Goal: Task Accomplishment & Management: Manage account settings

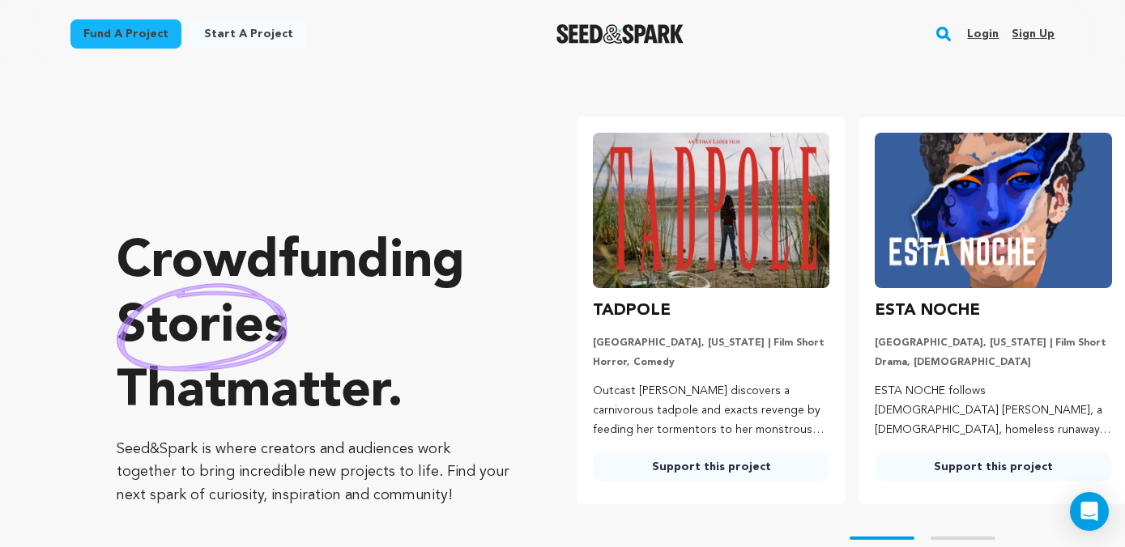
click at [985, 32] on link "Login" at bounding box center [983, 34] width 32 height 26
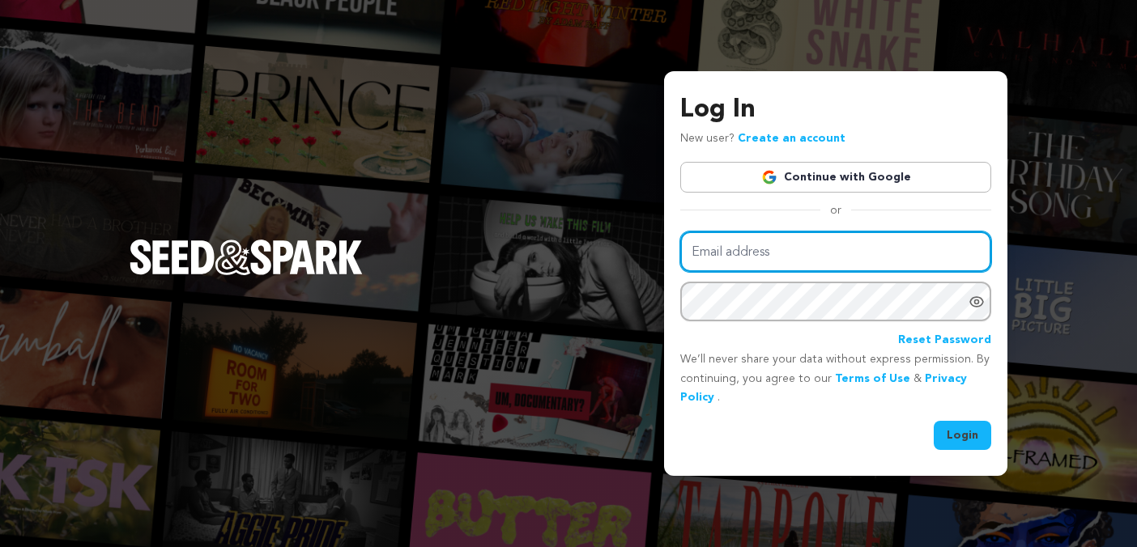
type input "katiekaufmann@hotmail.com"
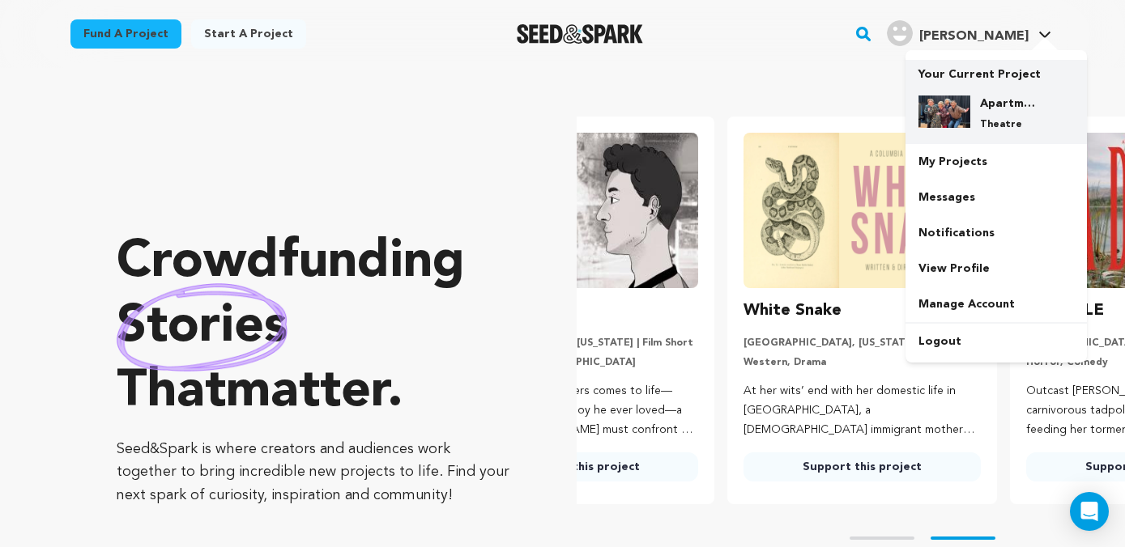
click at [981, 108] on h4 "Apartment 2B" at bounding box center [1009, 104] width 58 height 16
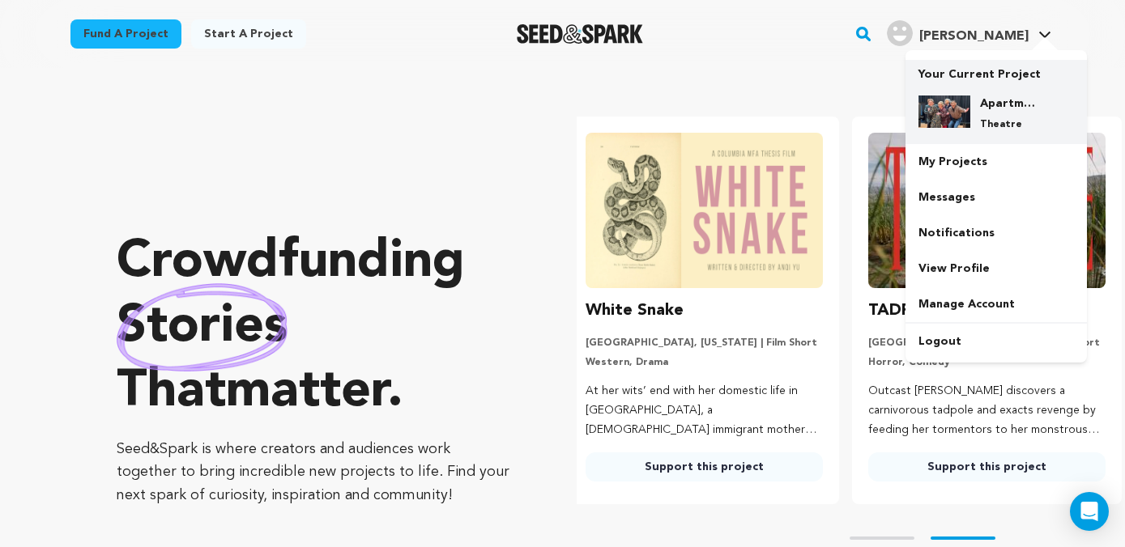
scroll to position [0, 295]
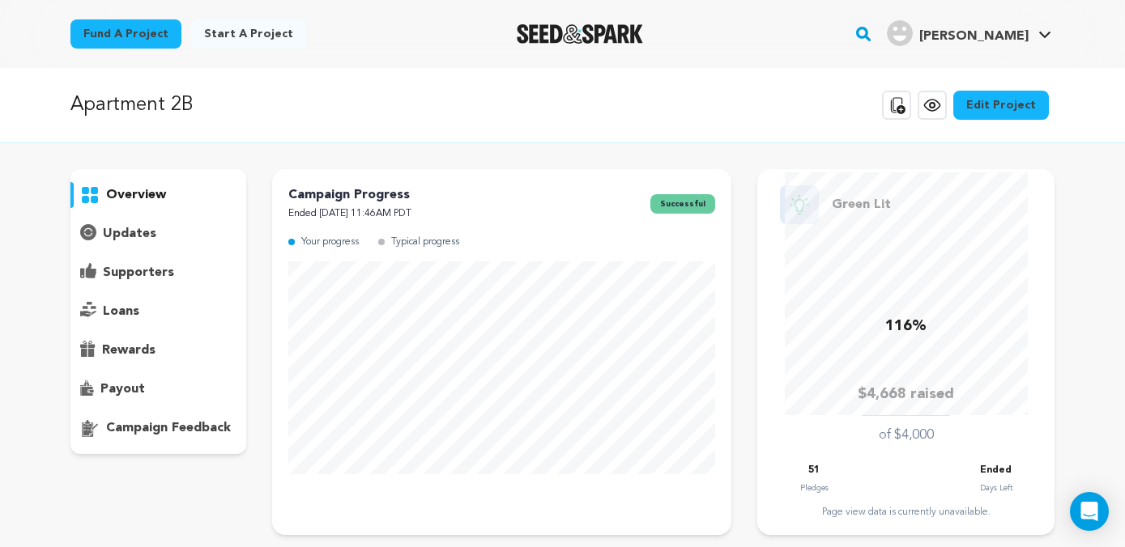
click at [1019, 103] on link "Edit Project" at bounding box center [1001, 105] width 96 height 29
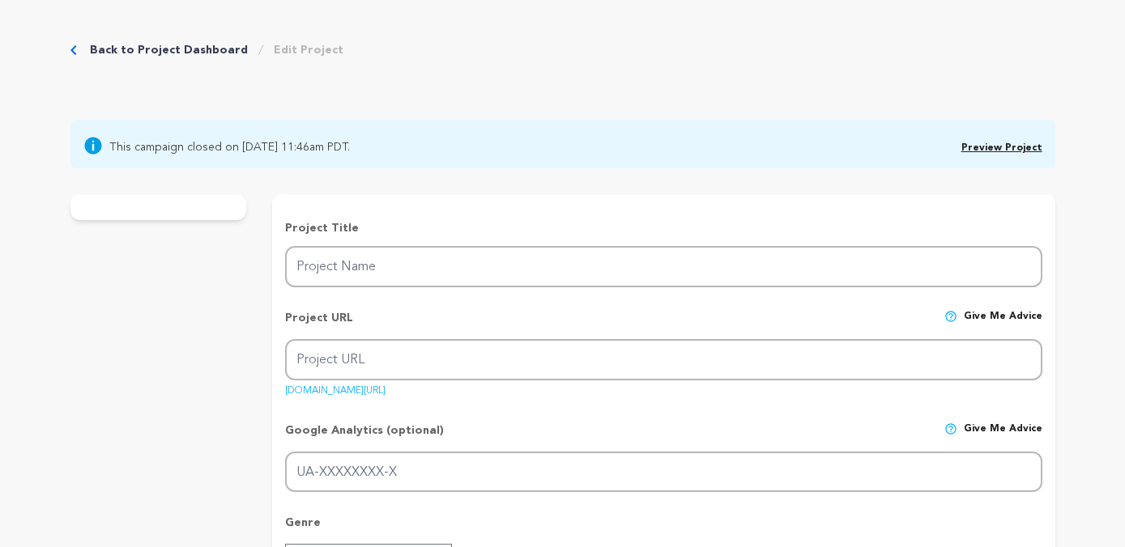
type input "Apartment 2B"
type input "apartment-2b"
type input "Five lonely individuals living in close proximity find themselves thrusted toge…"
type textarea "Join us in creating a rarely seen type of theatrical mask performance that goes…"
type textarea "Mask performance has the amazing ability to share stories through movement, rel…"
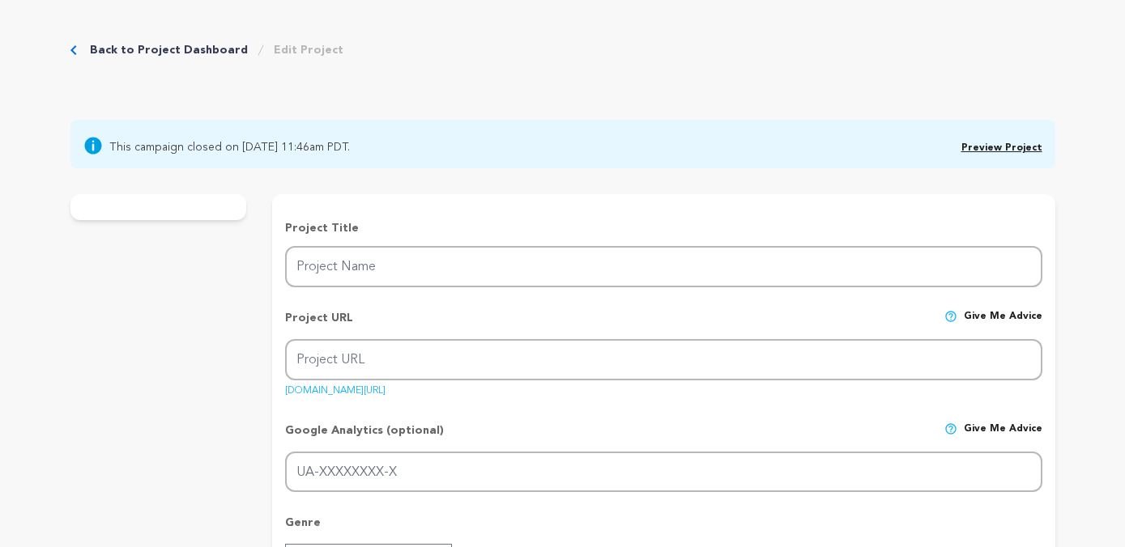
radio input "true"
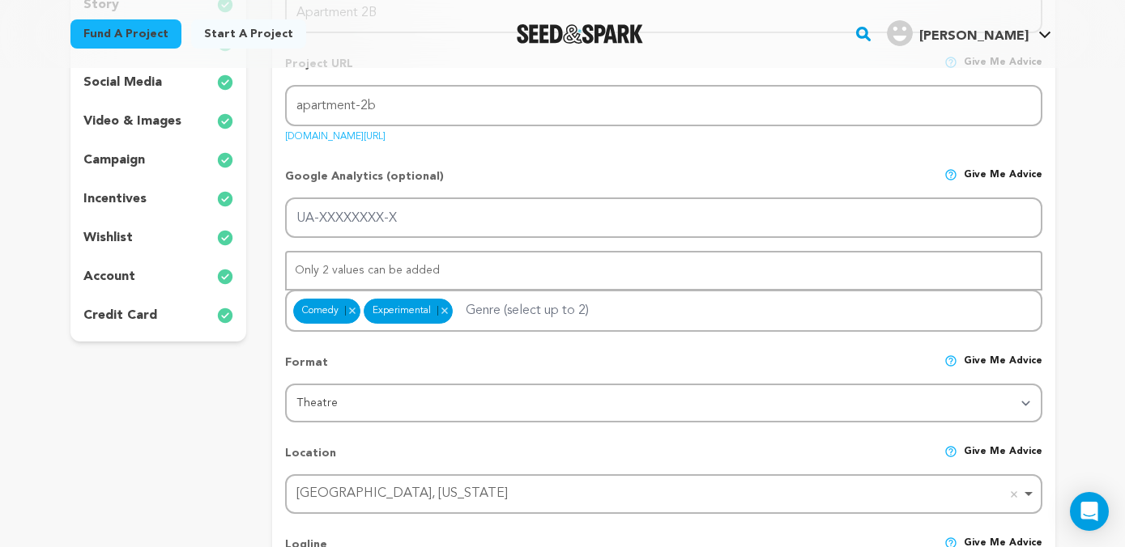
scroll to position [334, 0]
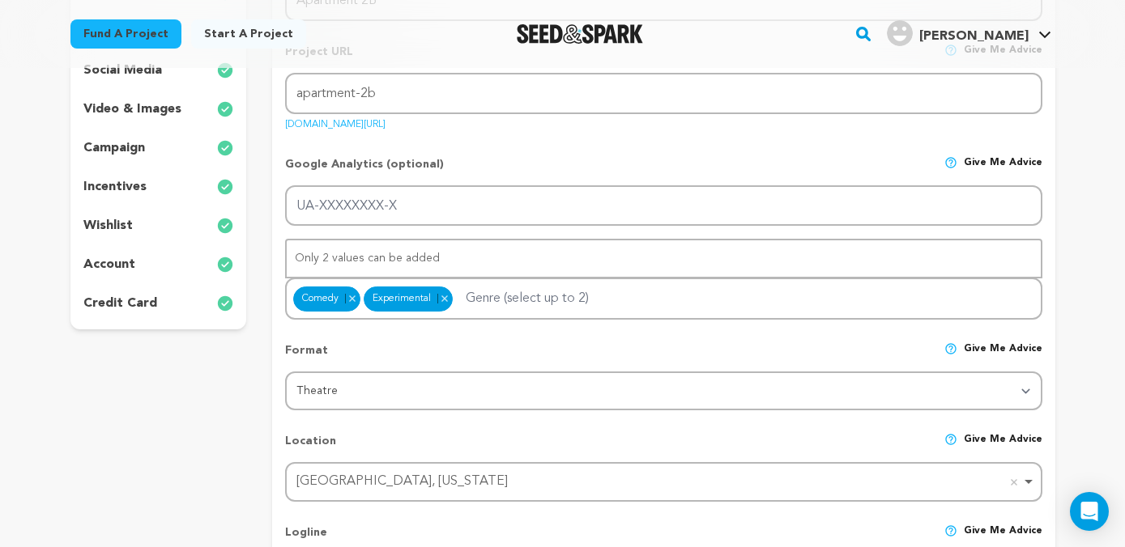
click at [108, 231] on p "wishlist" at bounding box center [107, 225] width 49 height 19
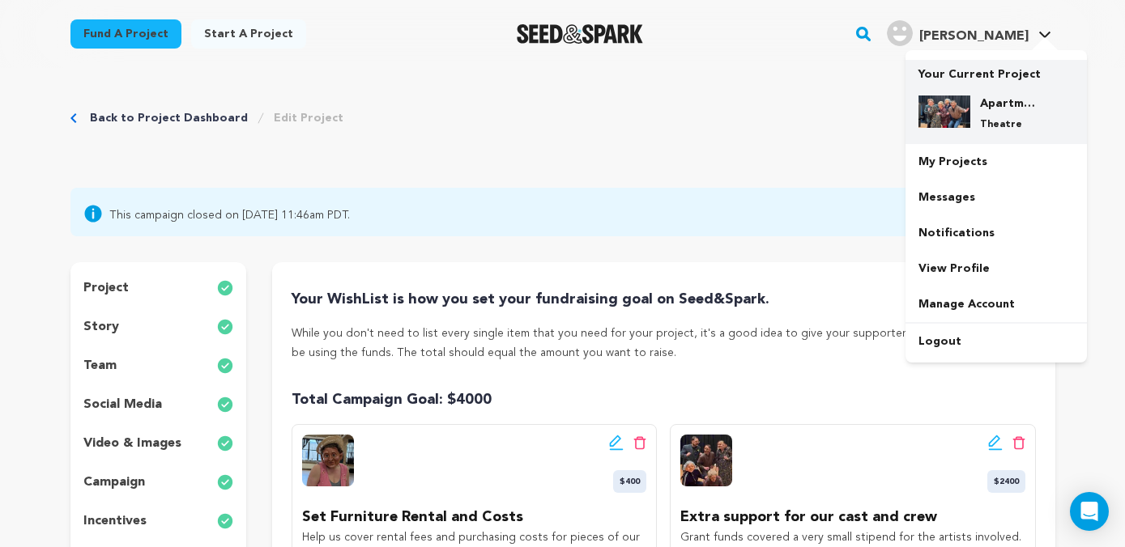
click at [958, 107] on img at bounding box center [944, 112] width 52 height 32
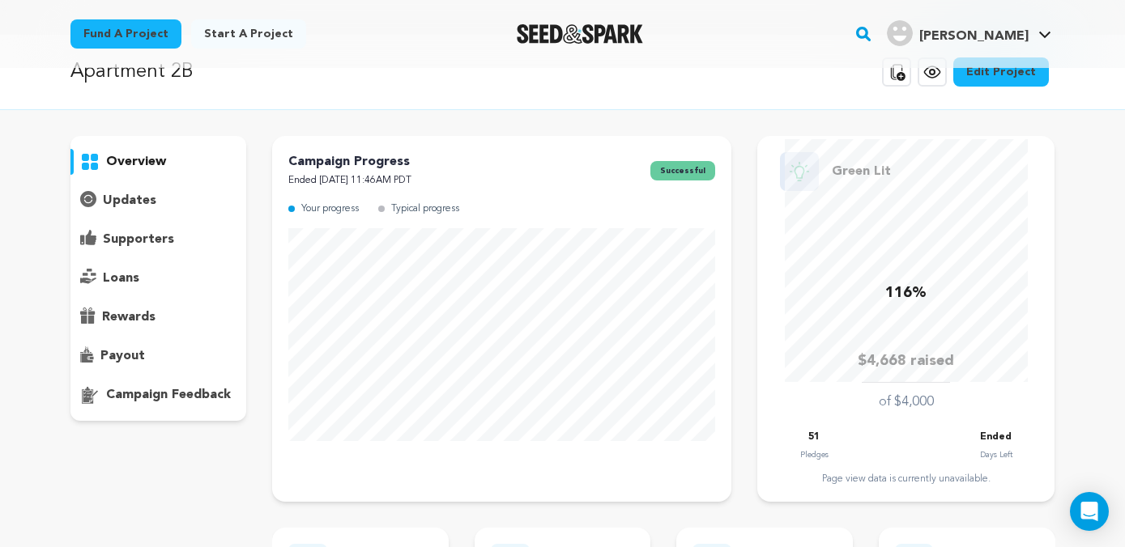
scroll to position [35, 0]
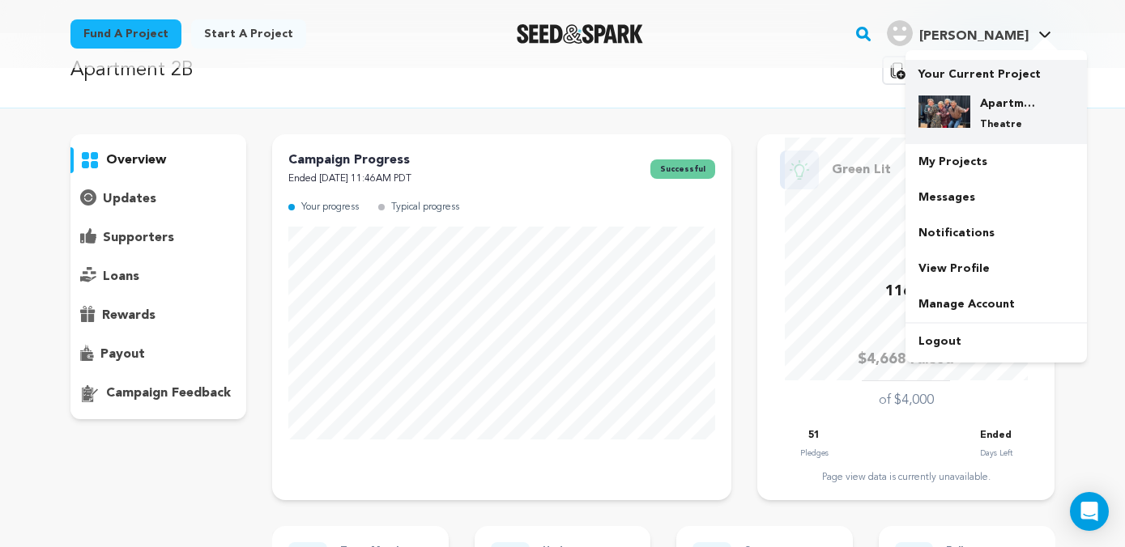
click at [980, 111] on h4 "Apartment 2B" at bounding box center [1009, 104] width 58 height 16
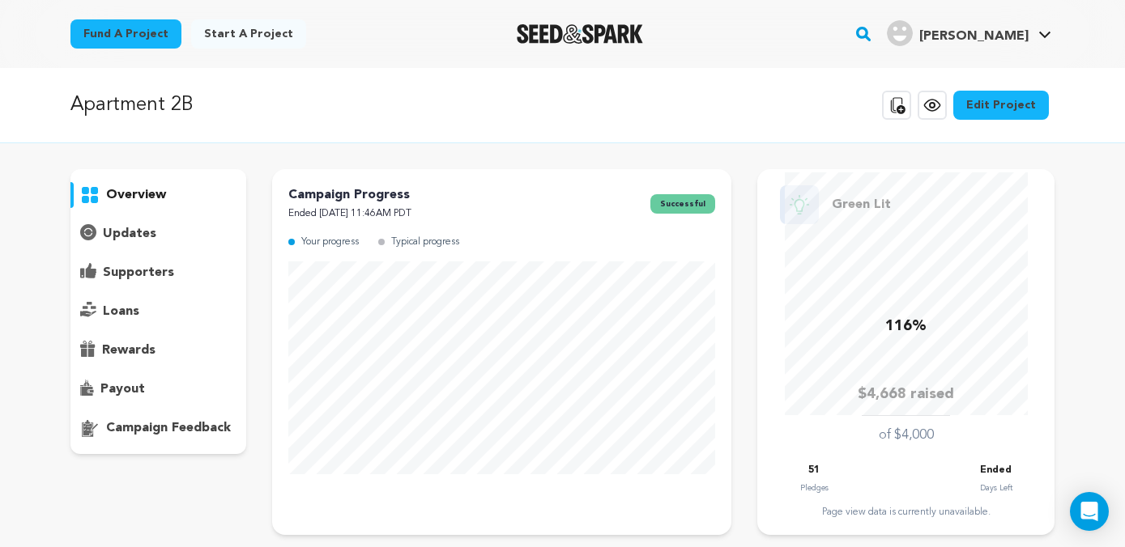
click at [147, 193] on p "overview" at bounding box center [136, 194] width 60 height 19
click at [996, 104] on link "Edit Project" at bounding box center [1001, 105] width 96 height 29
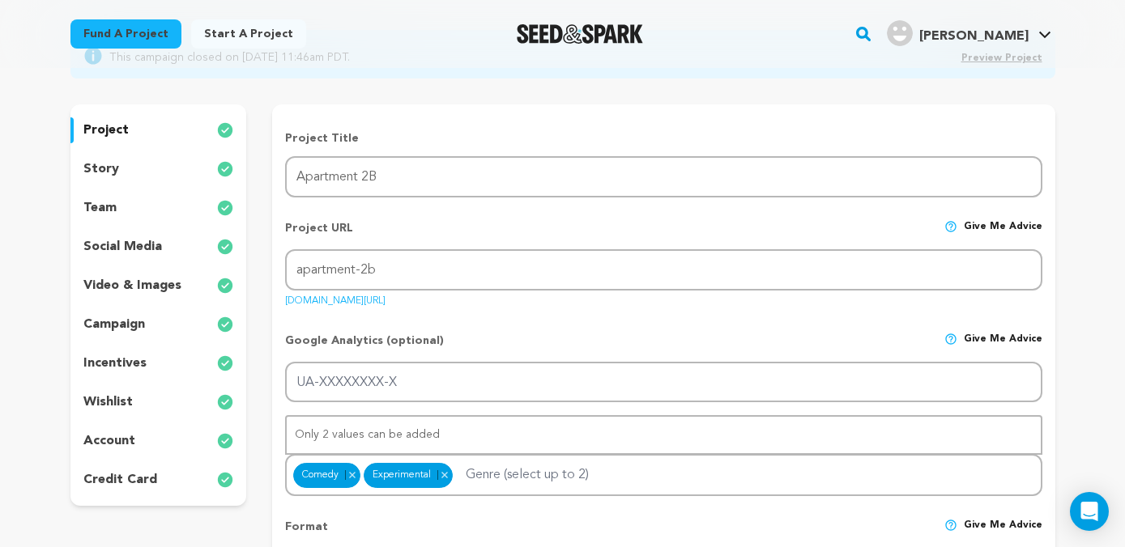
scroll to position [163, 0]
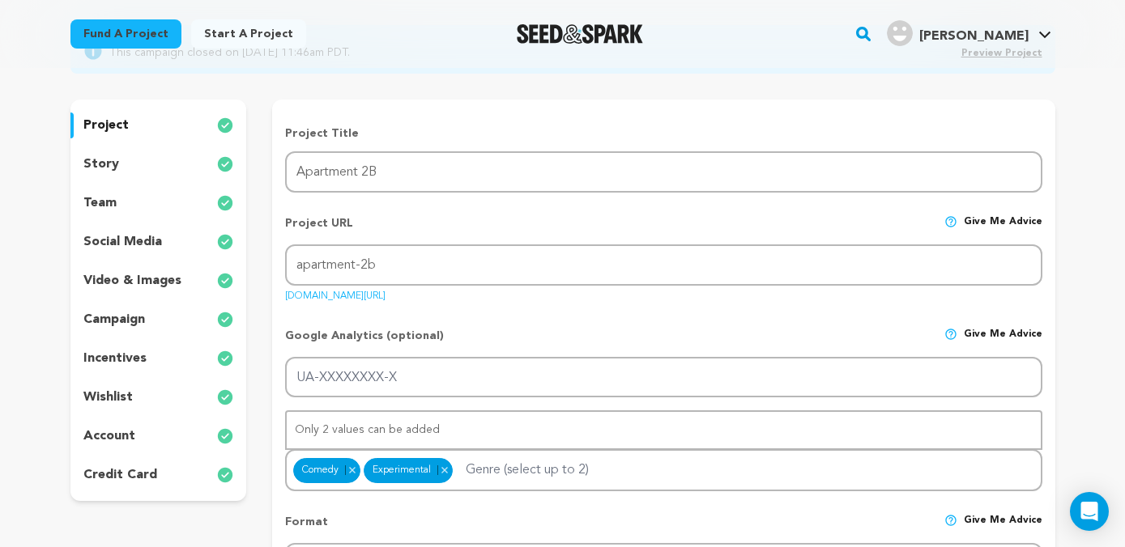
click at [143, 399] on div "wishlist" at bounding box center [158, 398] width 177 height 26
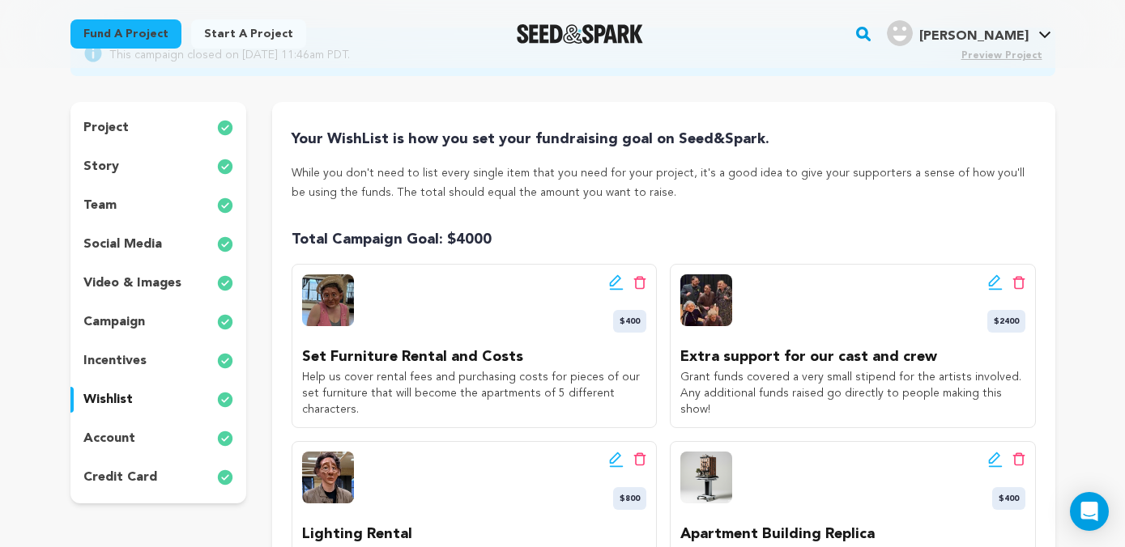
scroll to position [161, 0]
